Goal: Task Accomplishment & Management: Use online tool/utility

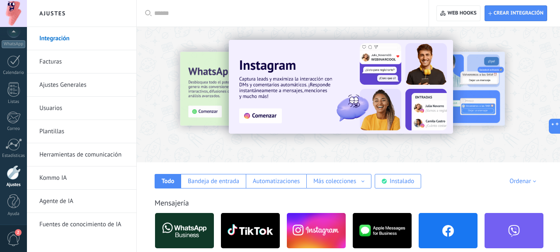
scroll to position [69, 0]
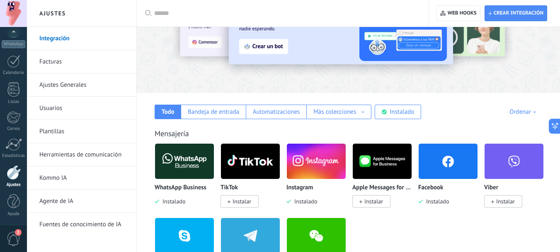
click at [55, 133] on link "Plantillas" at bounding box center [83, 131] width 89 height 23
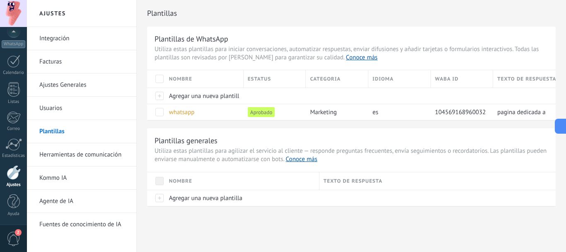
click at [236, 172] on div "Nombre" at bounding box center [242, 180] width 154 height 17
click at [185, 114] on span "whatsapp" at bounding box center [182, 112] width 26 height 8
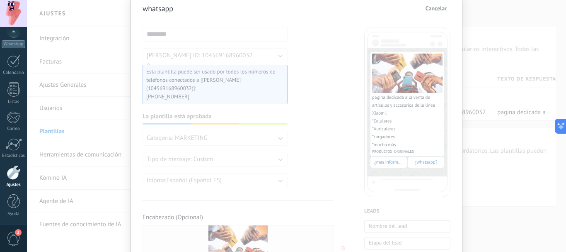
scroll to position [10, 0]
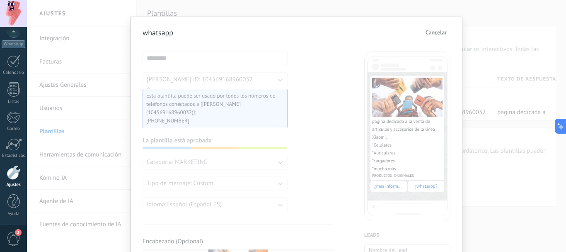
click at [436, 32] on span "Cancelar" at bounding box center [436, 32] width 21 height 6
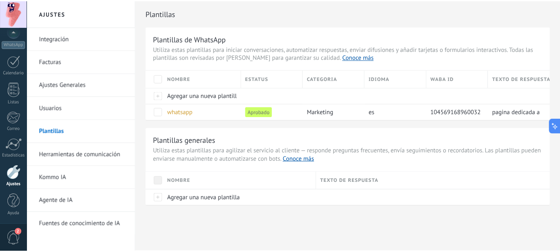
scroll to position [0, 0]
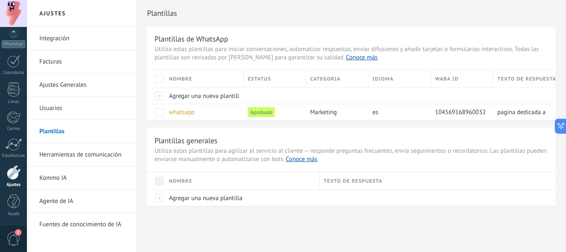
click at [64, 37] on link "Integración" at bounding box center [83, 38] width 89 height 23
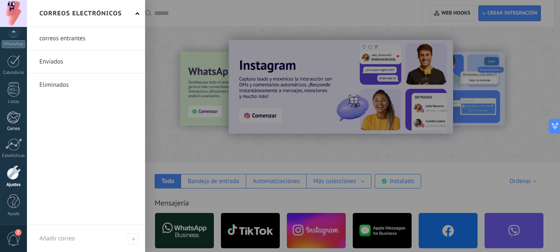
click at [13, 114] on div at bounding box center [14, 117] width 14 height 12
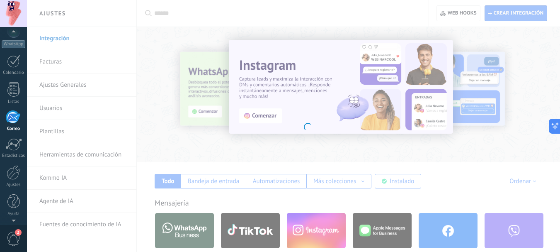
scroll to position [80, 0]
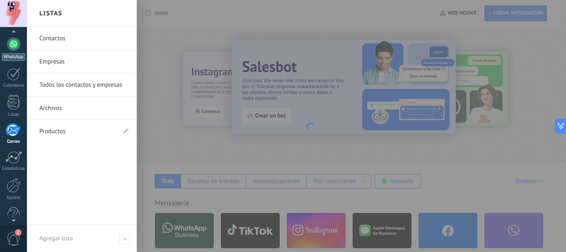
click at [19, 42] on div at bounding box center [13, 43] width 13 height 13
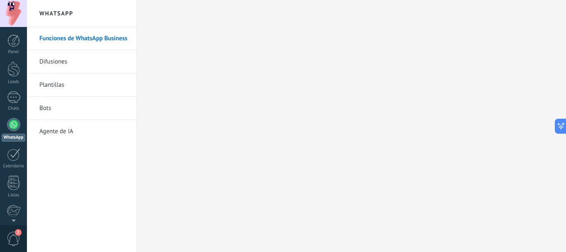
click at [54, 86] on link "Plantillas" at bounding box center [83, 84] width 89 height 23
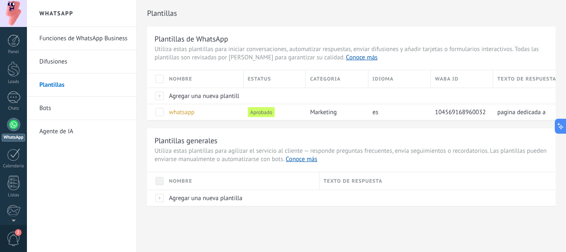
click at [54, 86] on link "Plantillas" at bounding box center [83, 84] width 89 height 23
click at [335, 114] on span "marketing" at bounding box center [323, 112] width 27 height 8
drag, startPoint x: 532, startPoint y: 113, endPoint x: 424, endPoint y: 109, distance: 107.9
click at [424, 109] on div "whatsapp Aprobado marketing es 104569168960032 pagina dedicada a la venta de ar…" at bounding box center [351, 112] width 409 height 16
click at [465, 121] on div "Plantillas de WhatsApp Utiliza estas plantillas para iniciar conversaciones, au…" at bounding box center [351, 116] width 409 height 179
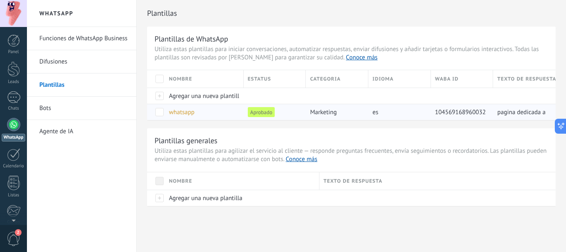
click at [162, 110] on span at bounding box center [160, 112] width 8 height 8
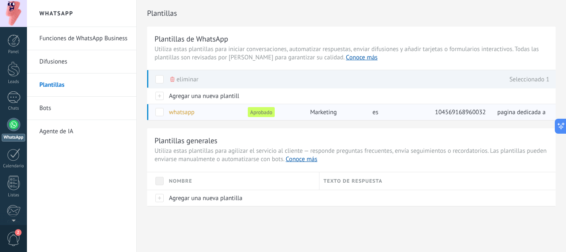
click at [162, 110] on span at bounding box center [160, 112] width 8 height 8
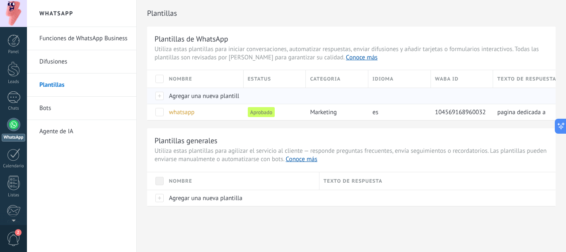
click at [193, 100] on span "Agregar una nueva plantilla" at bounding box center [205, 96] width 73 height 8
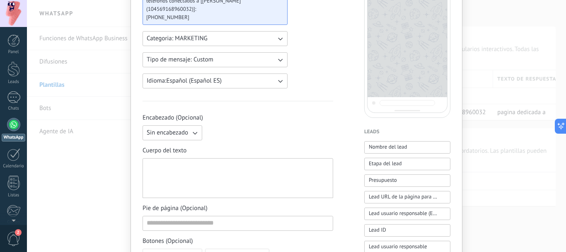
scroll to position [82, 0]
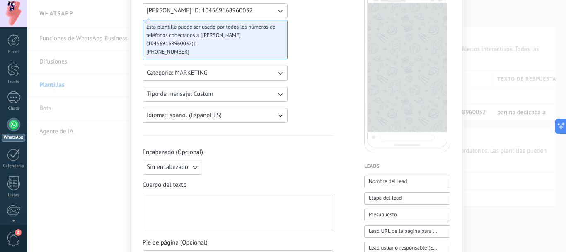
click at [45, 110] on div "Nueva plantilla Cancelar Guardar borrador Enviar a revisión [PERSON_NAME] WABA …" at bounding box center [297, 126] width 540 height 252
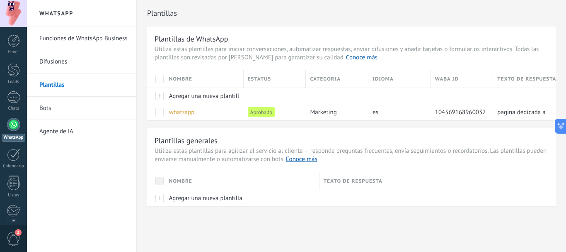
scroll to position [0, 0]
click at [45, 110] on link "Bots" at bounding box center [83, 108] width 89 height 23
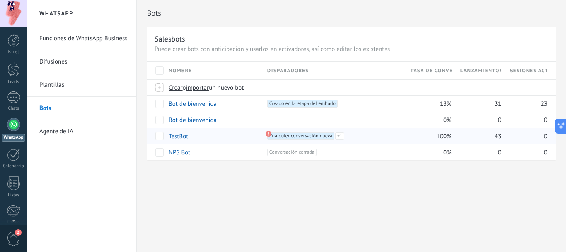
click at [267, 134] on use at bounding box center [269, 134] width 6 height 6
click at [203, 124] on div "Bot de bienvenida" at bounding box center [212, 120] width 95 height 16
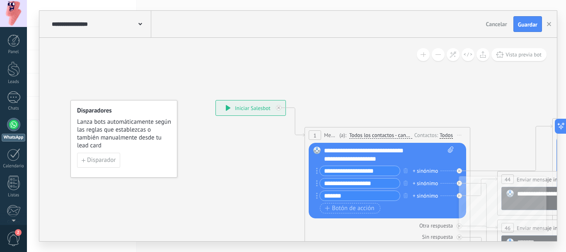
click at [491, 21] on span "Cancelar" at bounding box center [496, 23] width 21 height 7
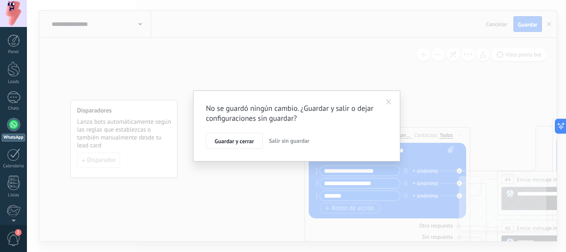
click at [297, 142] on span "Salir sin guardar" at bounding box center [289, 140] width 41 height 7
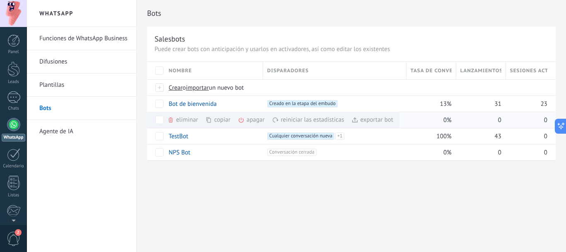
click at [190, 119] on div "eliminar màs" at bounding box center [197, 120] width 59 height 16
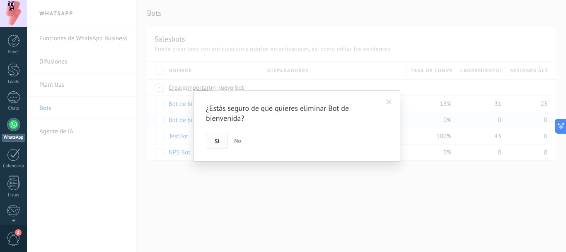
click at [218, 137] on button "Si" at bounding box center [217, 141] width 22 height 16
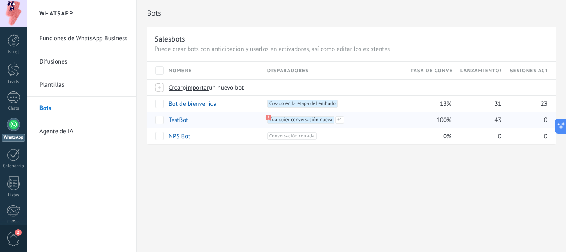
click at [179, 120] on link "TestBot" at bounding box center [178, 120] width 19 height 8
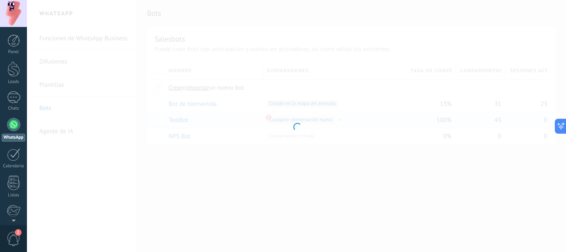
type input "*******"
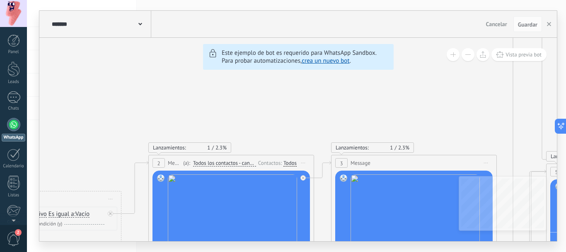
click at [494, 22] on span "Cancelar" at bounding box center [496, 23] width 21 height 7
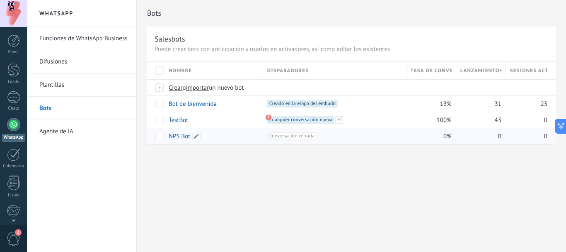
click at [178, 137] on link "NPS Bot" at bounding box center [180, 136] width 22 height 8
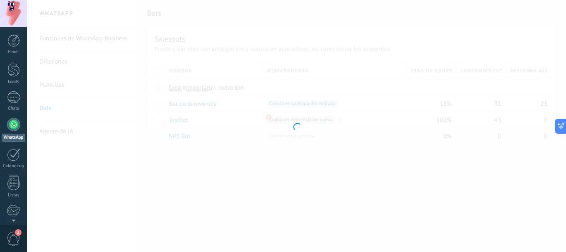
type input "*******"
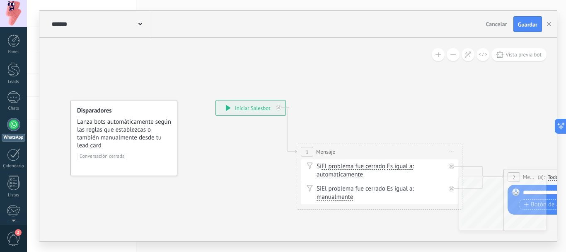
click at [501, 25] on span "Cancelar" at bounding box center [496, 23] width 21 height 7
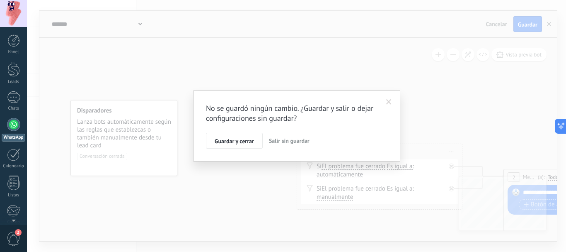
click at [296, 143] on span "Salir sin guardar" at bounding box center [289, 140] width 41 height 7
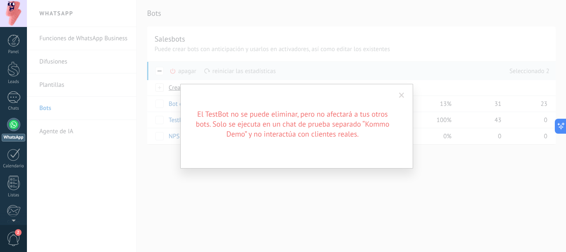
click at [203, 172] on div "El TestBot no se puede eliminar, pero no afectará a tus otros bots. Solo se eje…" at bounding box center [297, 126] width 540 height 252
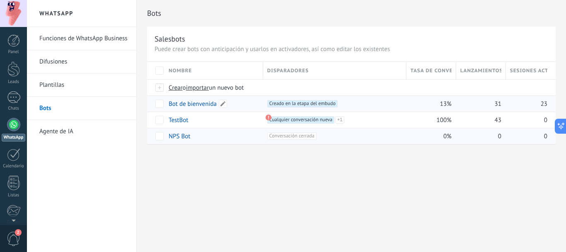
click at [195, 102] on link "Bot de bienvenida" at bounding box center [193, 104] width 48 height 8
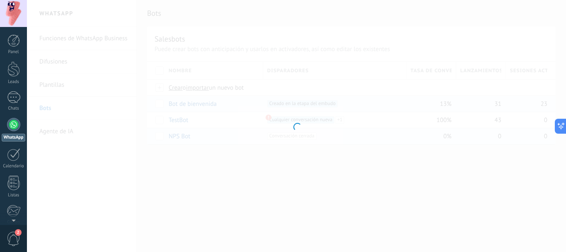
type input "**********"
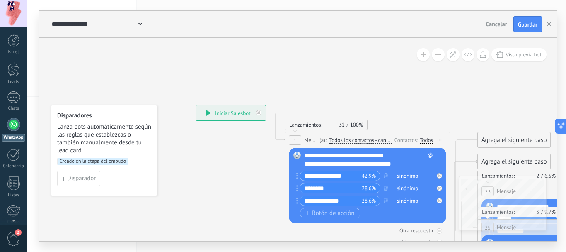
drag, startPoint x: 244, startPoint y: 174, endPoint x: 202, endPoint y: 182, distance: 42.6
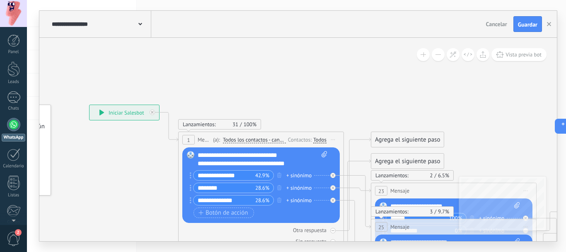
drag, startPoint x: 326, startPoint y: 61, endPoint x: 229, endPoint y: 44, distance: 98.5
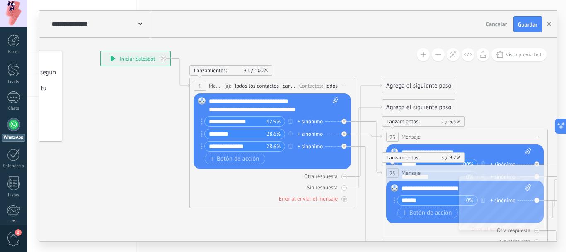
drag, startPoint x: 291, startPoint y: 92, endPoint x: 315, endPoint y: 53, distance: 46.3
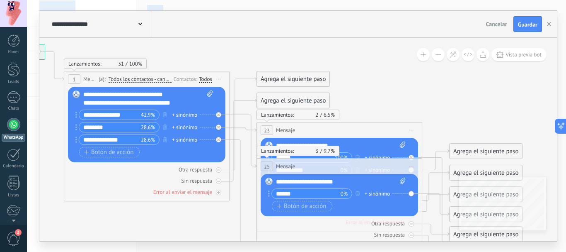
drag, startPoint x: 148, startPoint y: 148, endPoint x: 45, endPoint y: 138, distance: 103.3
click at [22, 141] on body ".abccls-1,.abccls-2{fill-rule:evenodd}.abccls-2{fill:#fff} .abfcls-1{fill:none}…" at bounding box center [283, 126] width 566 height 252
click at [292, 133] on span "Mensaje" at bounding box center [285, 130] width 19 height 8
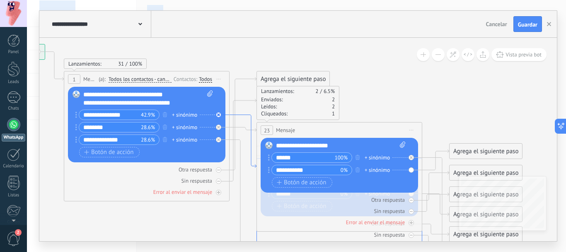
click at [250, 119] on icon at bounding box center [243, 141] width 27 height 53
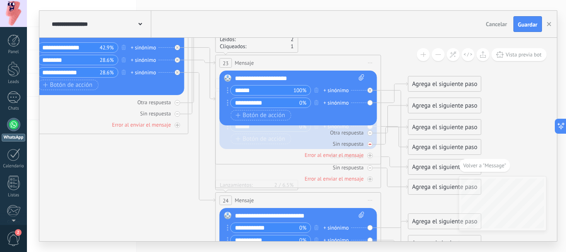
click at [256, 146] on div "Sin respuesta" at bounding box center [299, 144] width 158 height 8
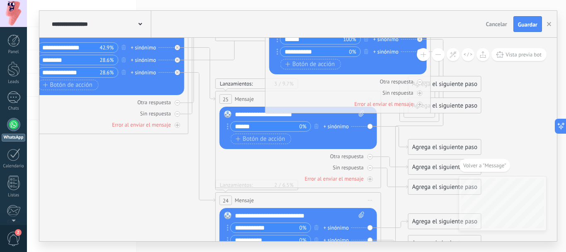
drag, startPoint x: 309, startPoint y: 62, endPoint x: 359, endPoint y: 14, distance: 69.2
click at [359, 14] on div "**********" at bounding box center [298, 126] width 518 height 230
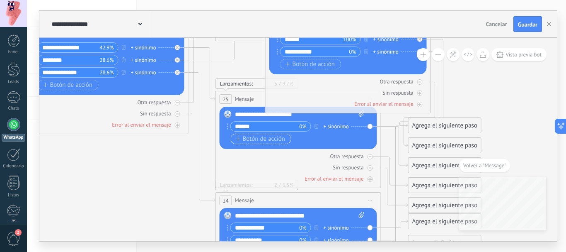
click at [242, 140] on span "Botón de acción" at bounding box center [261, 139] width 50 height 7
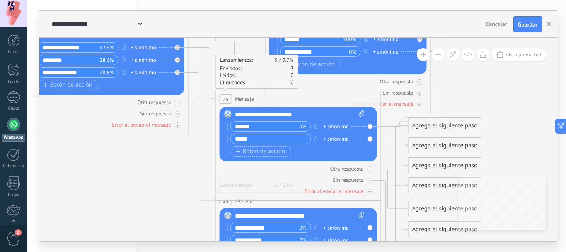
type input "*****"
click at [279, 126] on input "******" at bounding box center [265, 127] width 69 height 10
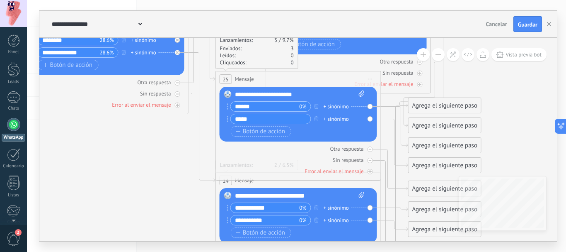
click at [172, 167] on icon at bounding box center [372, 235] width 1293 height 971
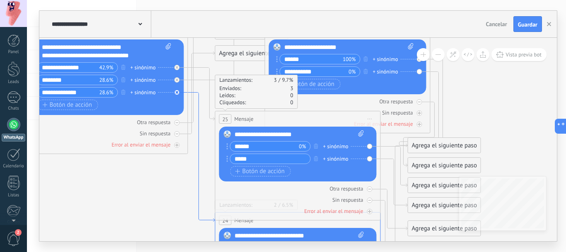
click at [201, 97] on icon at bounding box center [201, 156] width 27 height 129
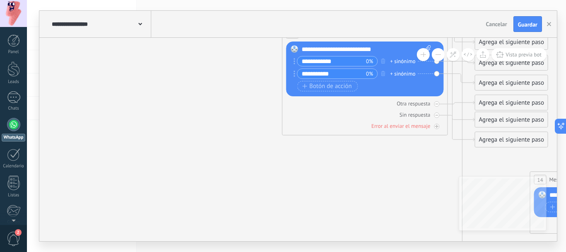
drag, startPoint x: 255, startPoint y: 127, endPoint x: 371, endPoint y: 190, distance: 132.0
click at [368, 191] on icon at bounding box center [439, 88] width 1293 height 971
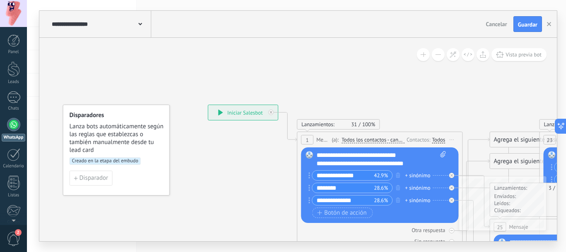
drag, startPoint x: 141, startPoint y: 71, endPoint x: 262, endPoint y: 82, distance: 121.5
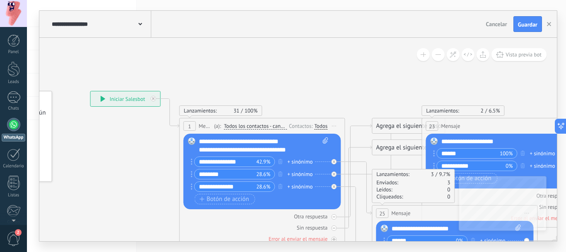
drag, startPoint x: 290, startPoint y: 80, endPoint x: 173, endPoint y: 66, distance: 118.6
click at [517, 56] on span "Vista previa bot" at bounding box center [524, 54] width 36 height 7
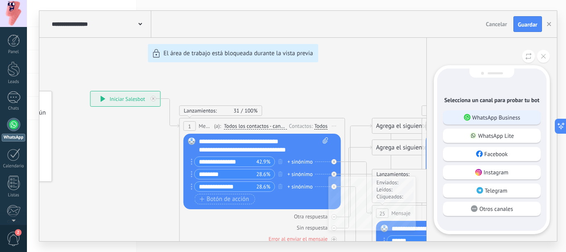
click at [498, 119] on p "WhatsApp Business" at bounding box center [497, 117] width 48 height 7
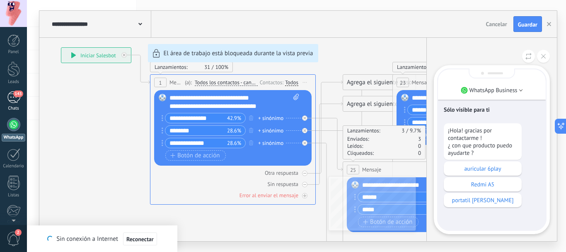
click at [18, 100] on div "143" at bounding box center [13, 97] width 13 height 12
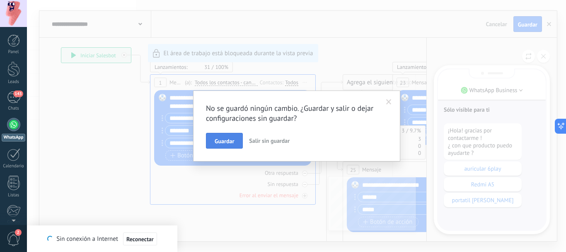
click at [231, 140] on span "Guardar" at bounding box center [224, 141] width 19 height 6
